Goal: Check status: Check status

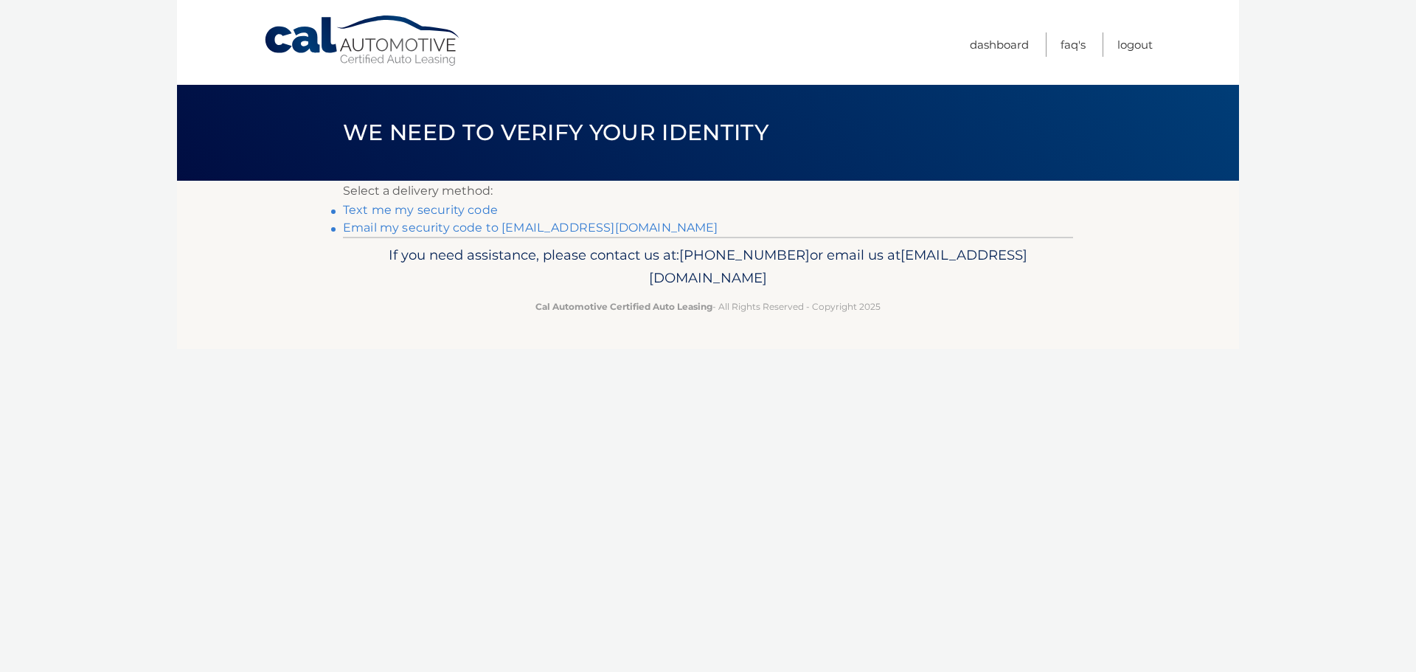
click at [497, 232] on link "Email my security code to [EMAIL_ADDRESS][DOMAIN_NAME]" at bounding box center [530, 228] width 375 height 14
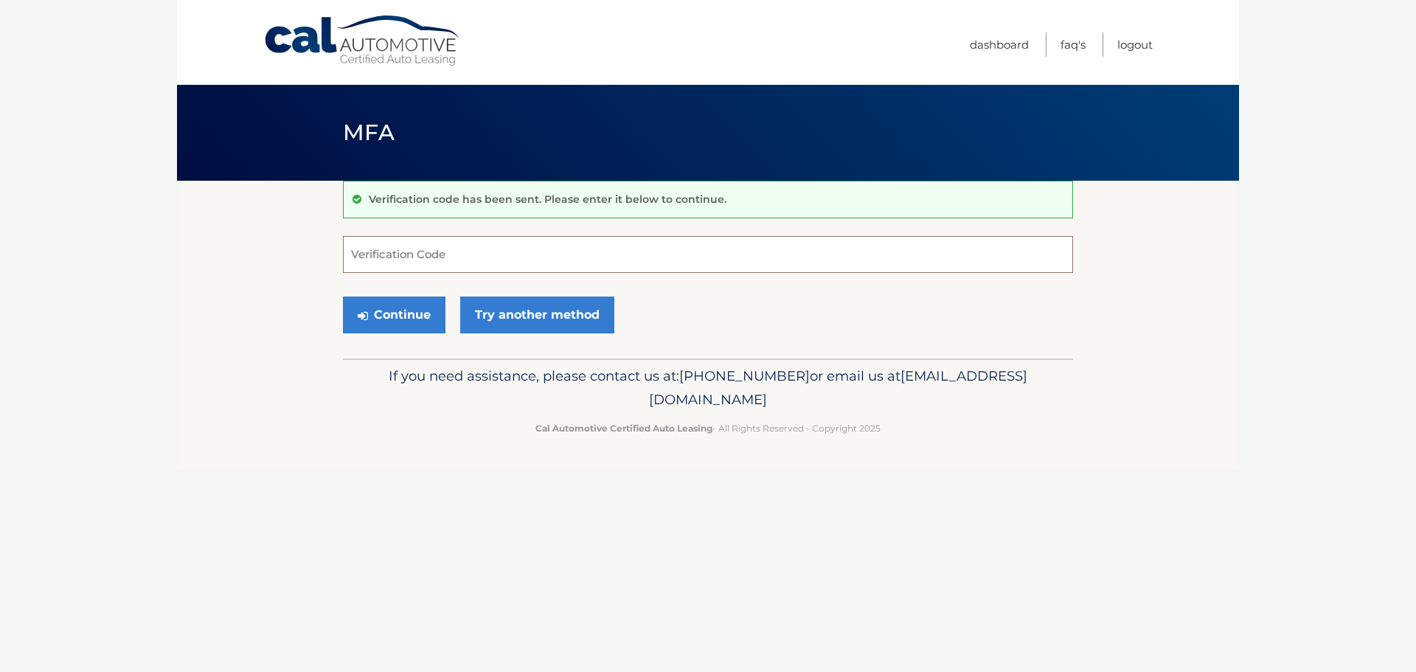
click at [358, 262] on input "Verification Code" at bounding box center [708, 254] width 730 height 37
type input "372213"
click at [402, 320] on button "Continue" at bounding box center [394, 315] width 103 height 37
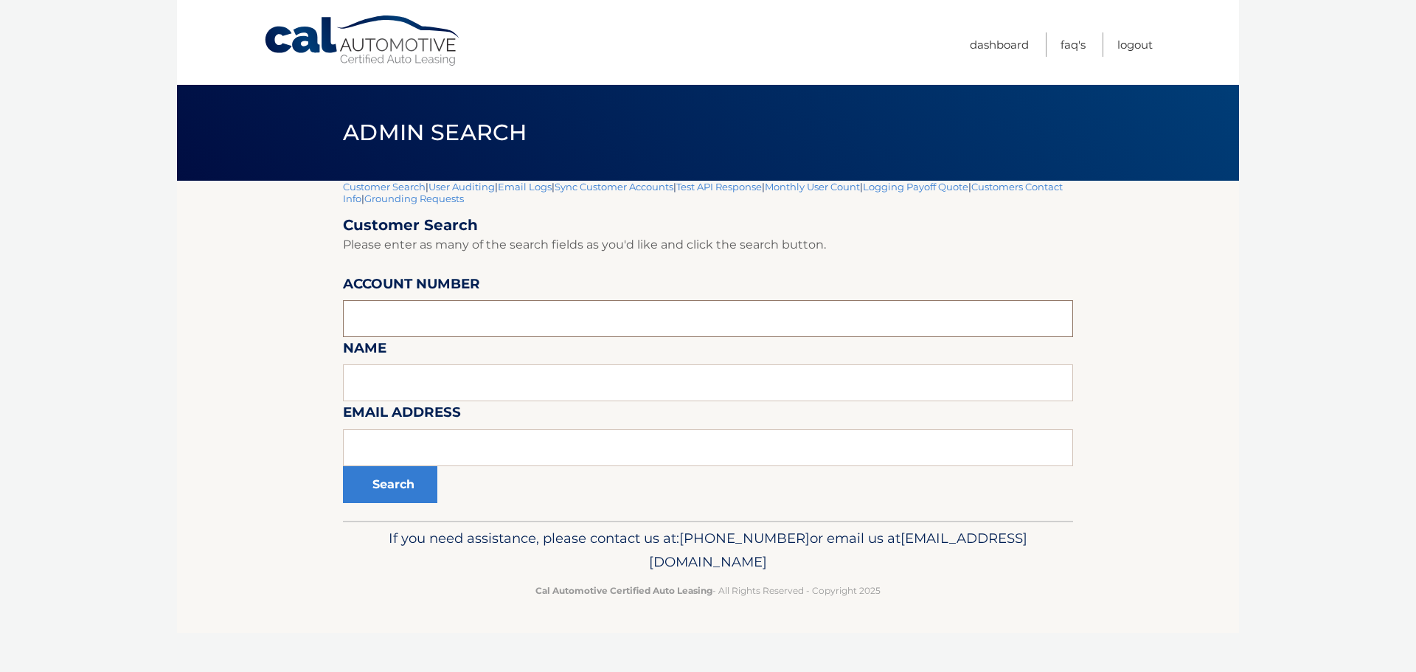
click at [402, 320] on input "text" at bounding box center [708, 318] width 730 height 37
type input "44455748775"
click at [343, 466] on button "Search" at bounding box center [390, 484] width 94 height 37
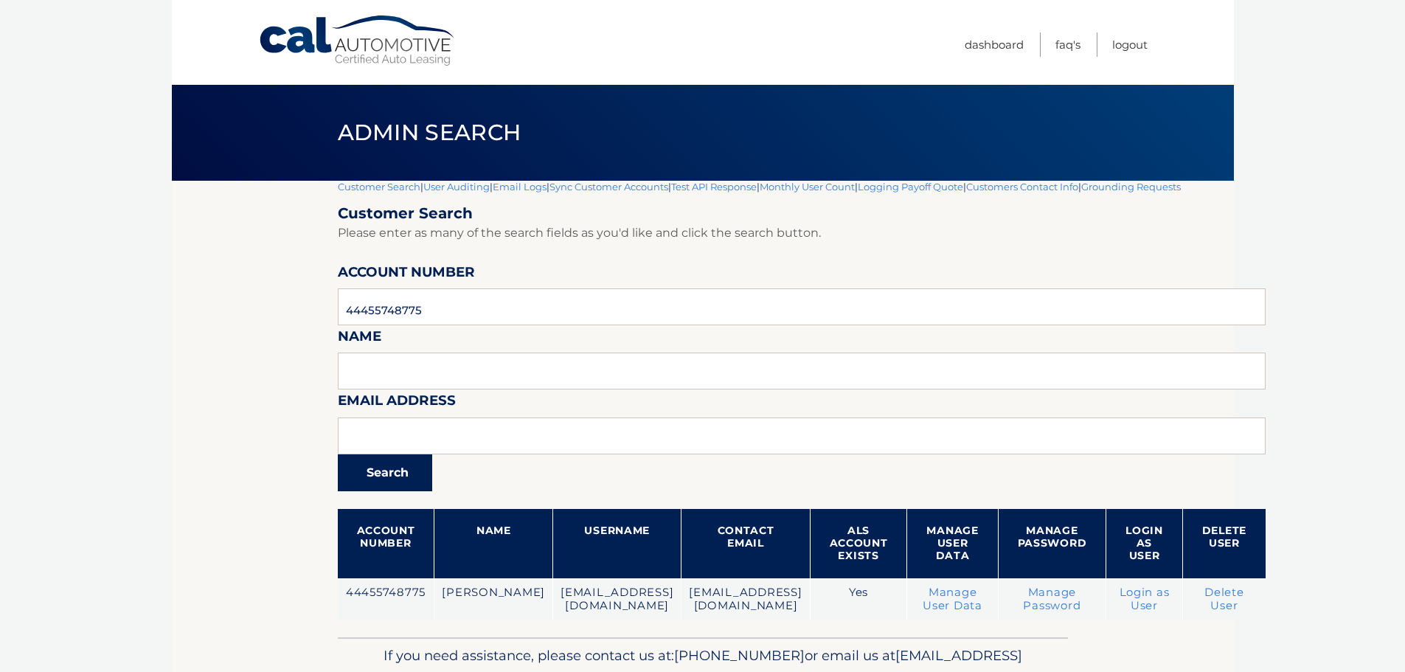
click at [394, 488] on button "Search" at bounding box center [385, 472] width 94 height 37
